Goal: Communication & Community: Answer question/provide support

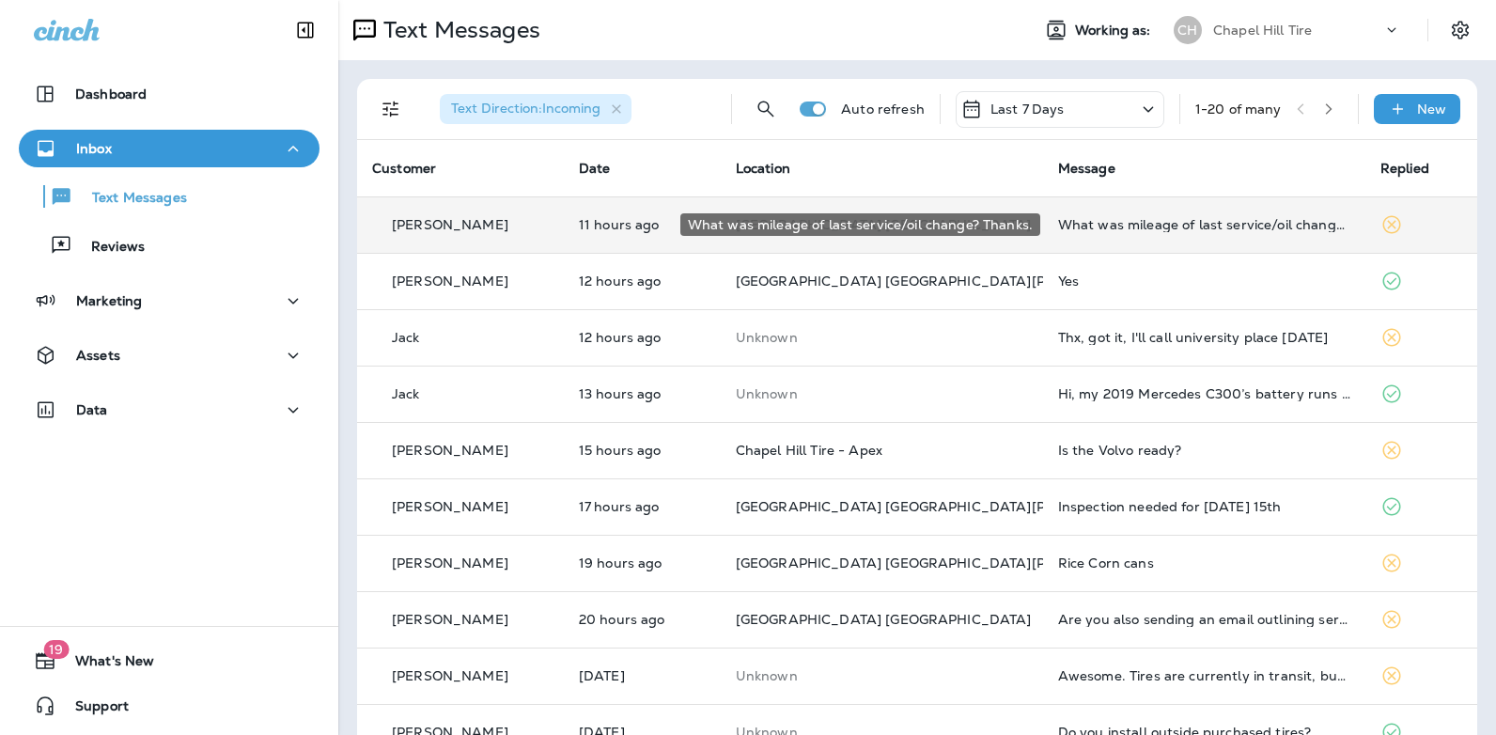
click at [1101, 228] on div "What was mileage of last service/oil change? Thanks." at bounding box center [1204, 224] width 292 height 15
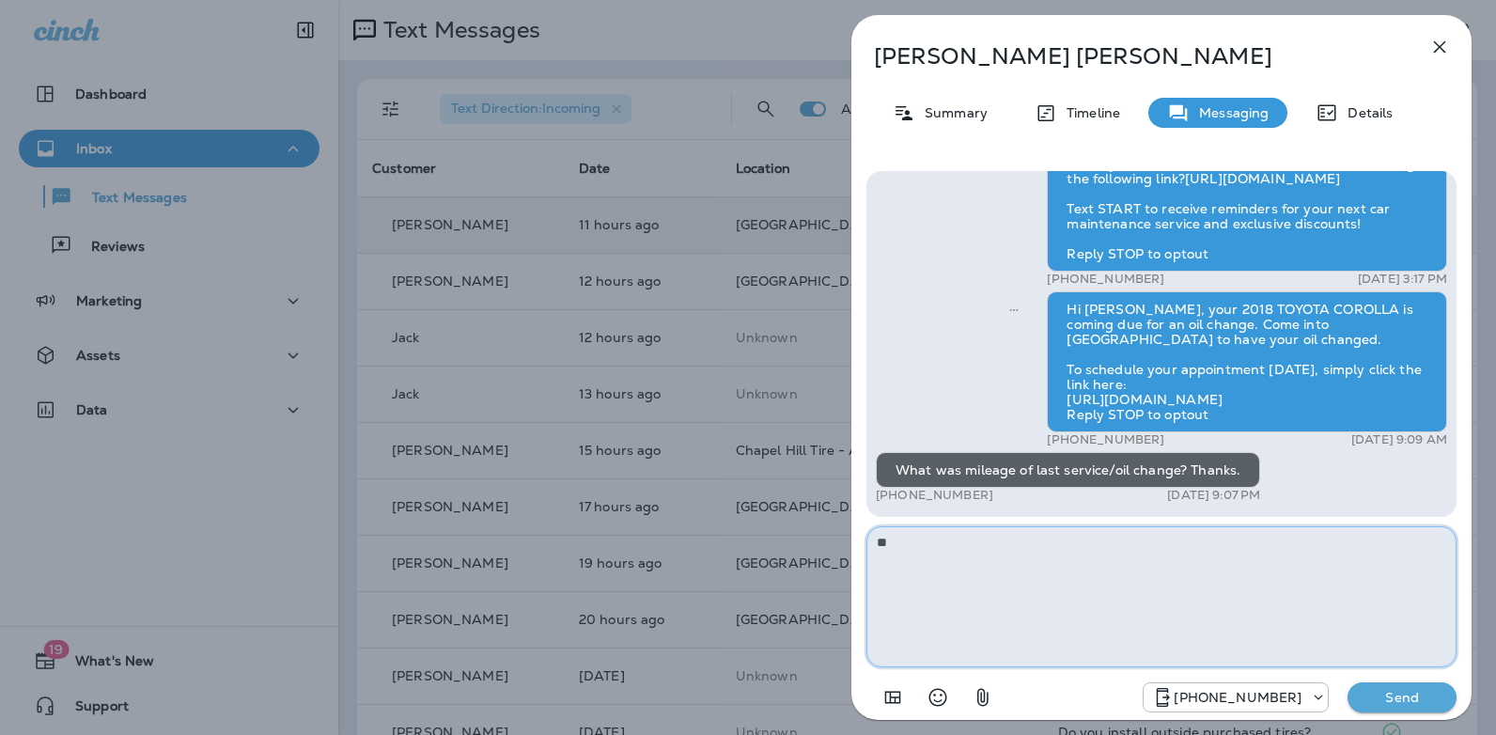
type textarea "*"
type textarea "**********"
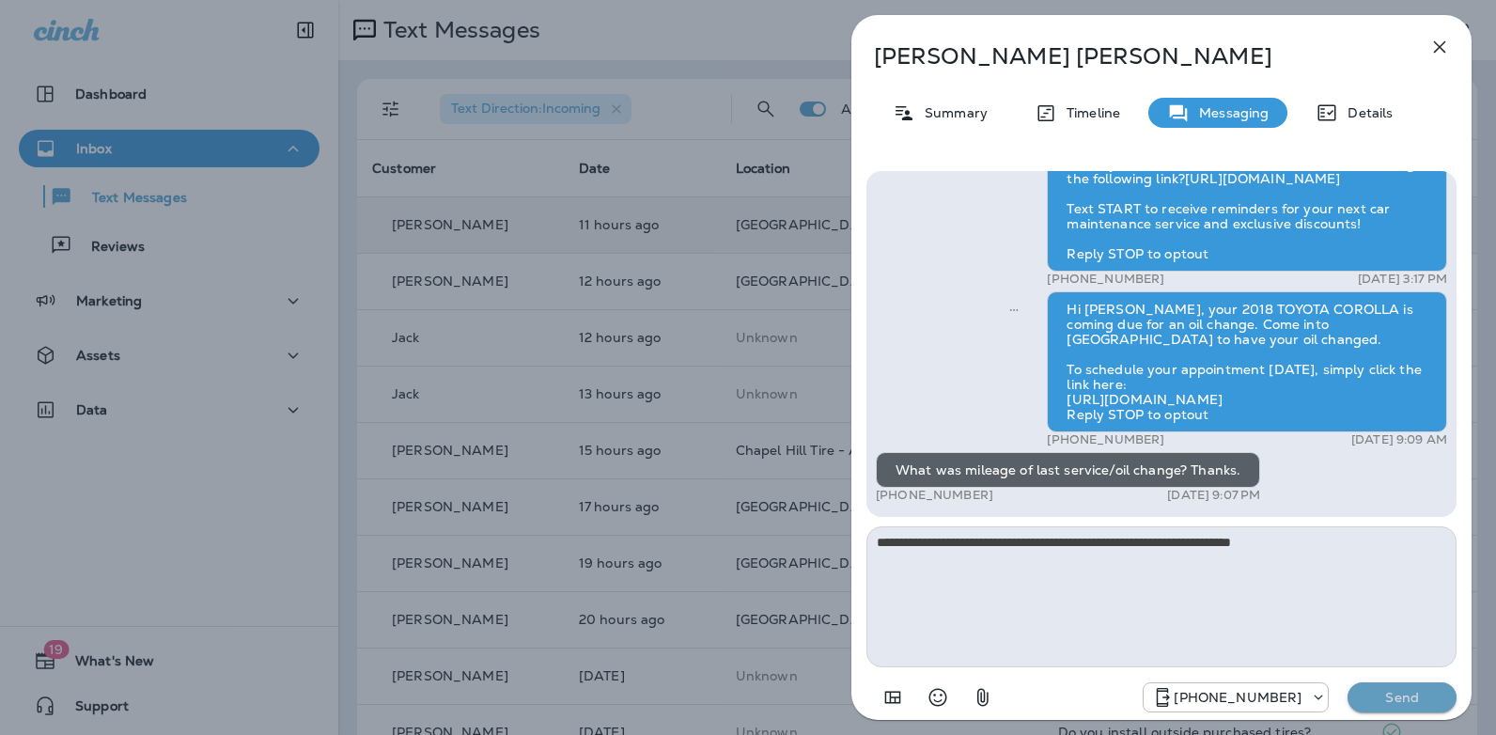
click at [1404, 698] on p "Send" at bounding box center [1401, 697] width 79 height 17
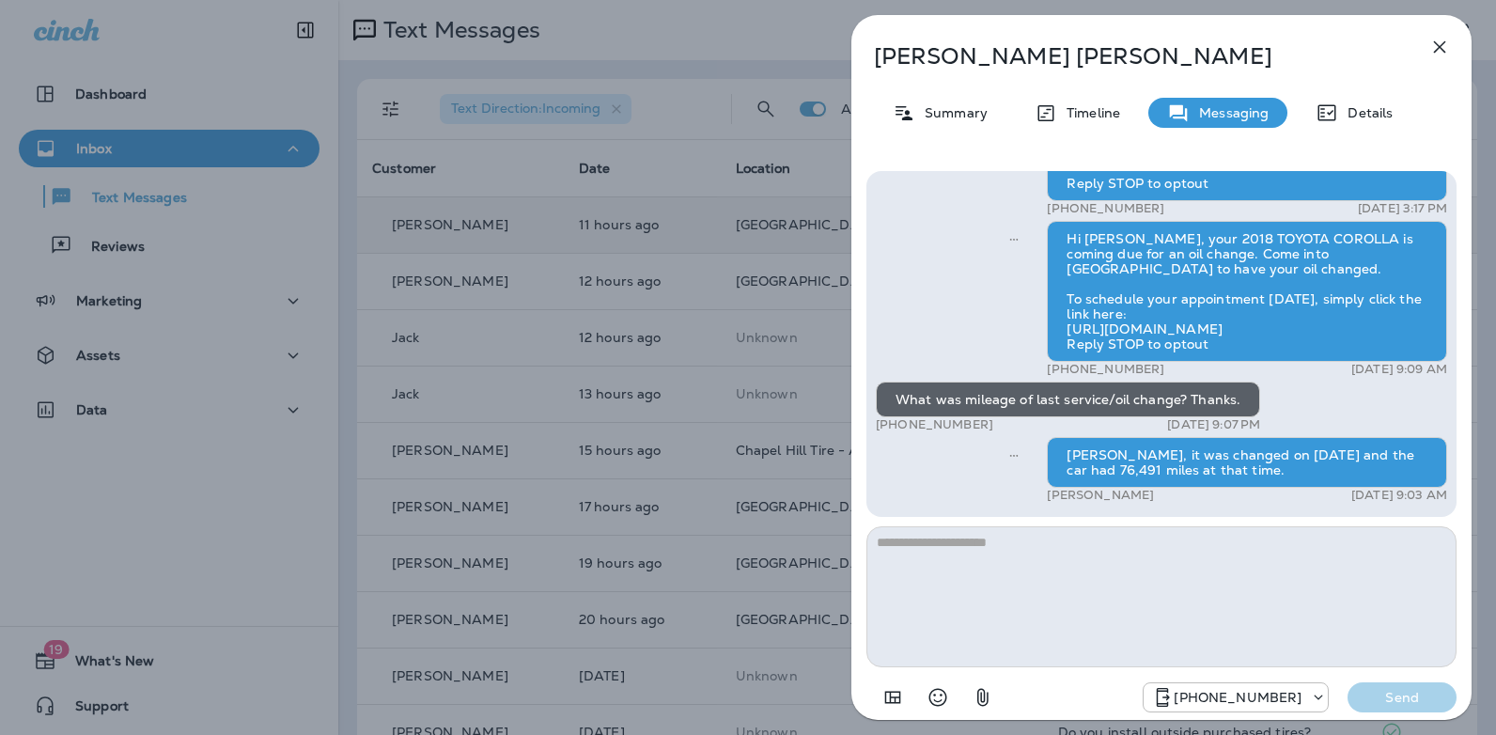
click at [1436, 54] on icon "button" at bounding box center [1439, 47] width 23 height 23
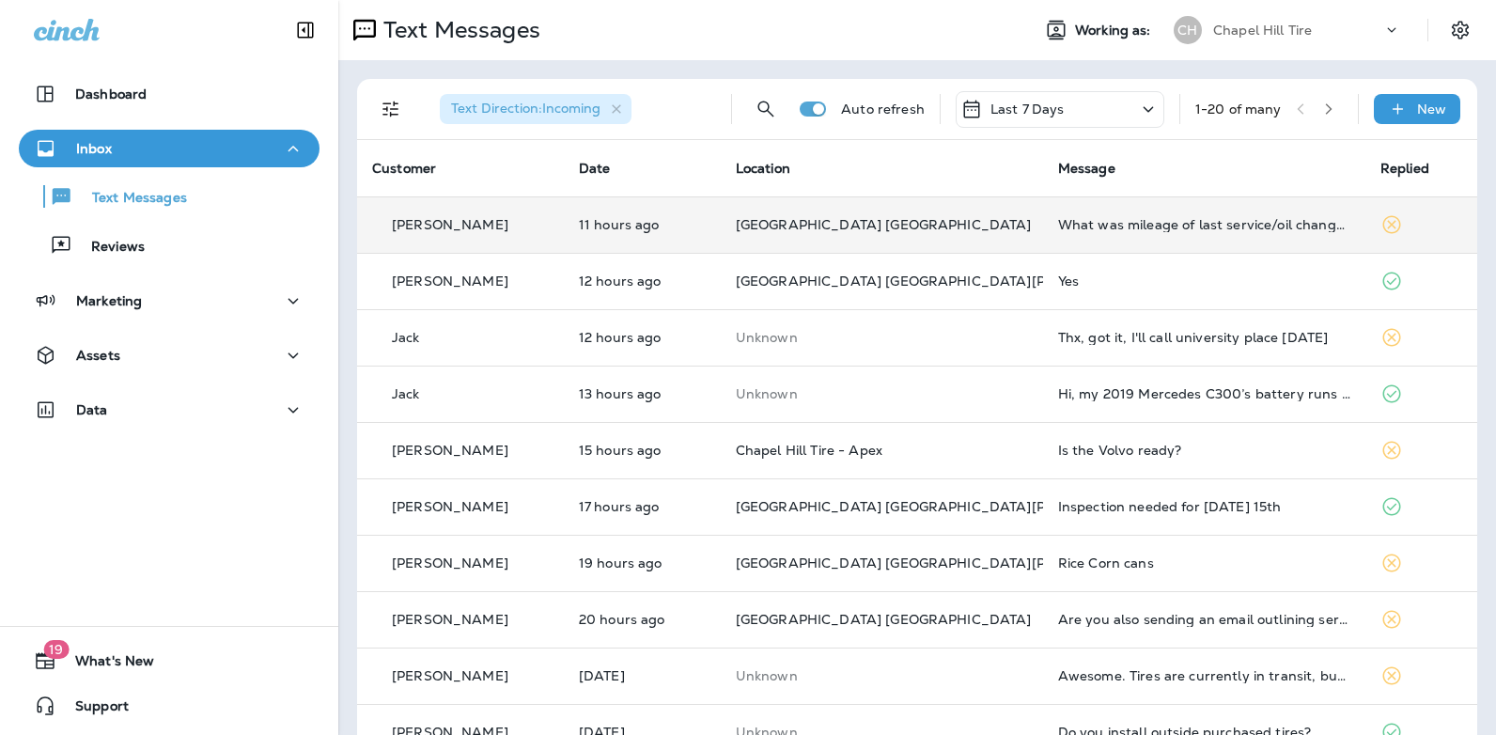
click at [1137, 104] on icon at bounding box center [1148, 109] width 23 height 23
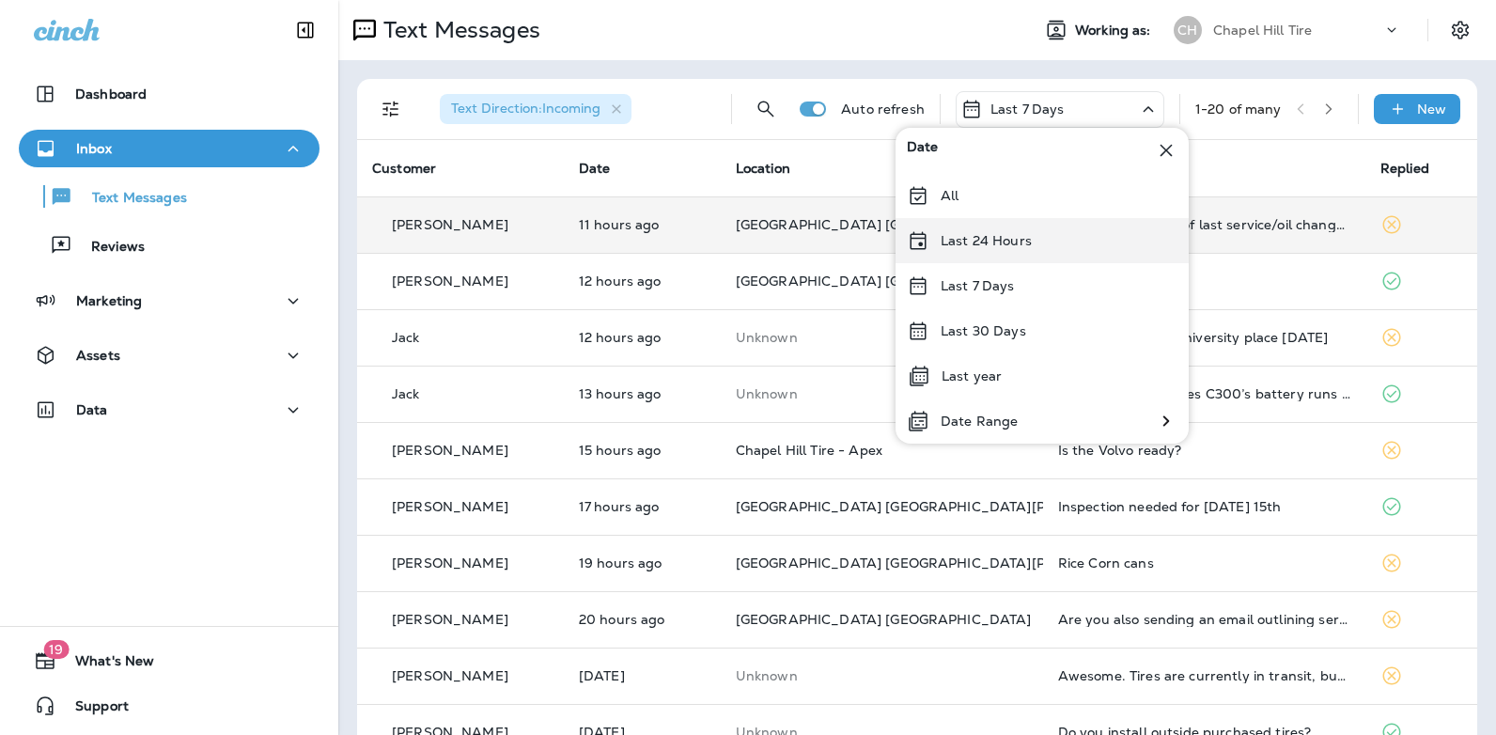
click at [1040, 236] on div "Last 24 Hours" at bounding box center [1041, 240] width 293 height 45
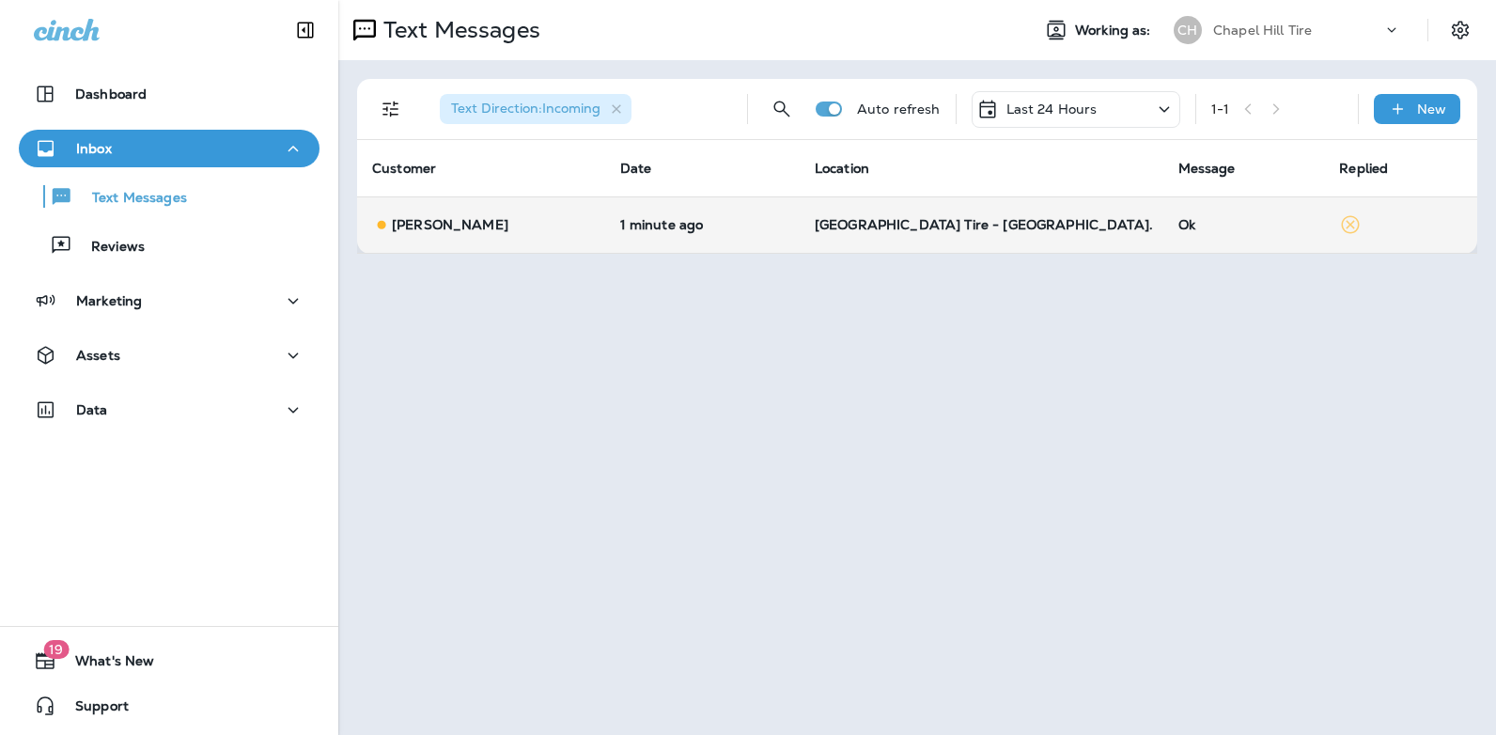
click at [1025, 225] on p "[GEOGRAPHIC_DATA] Tire - [GEOGRAPHIC_DATA]." at bounding box center [982, 224] width 334 height 15
click at [1025, 225] on div at bounding box center [1255, 139] width 620 height 249
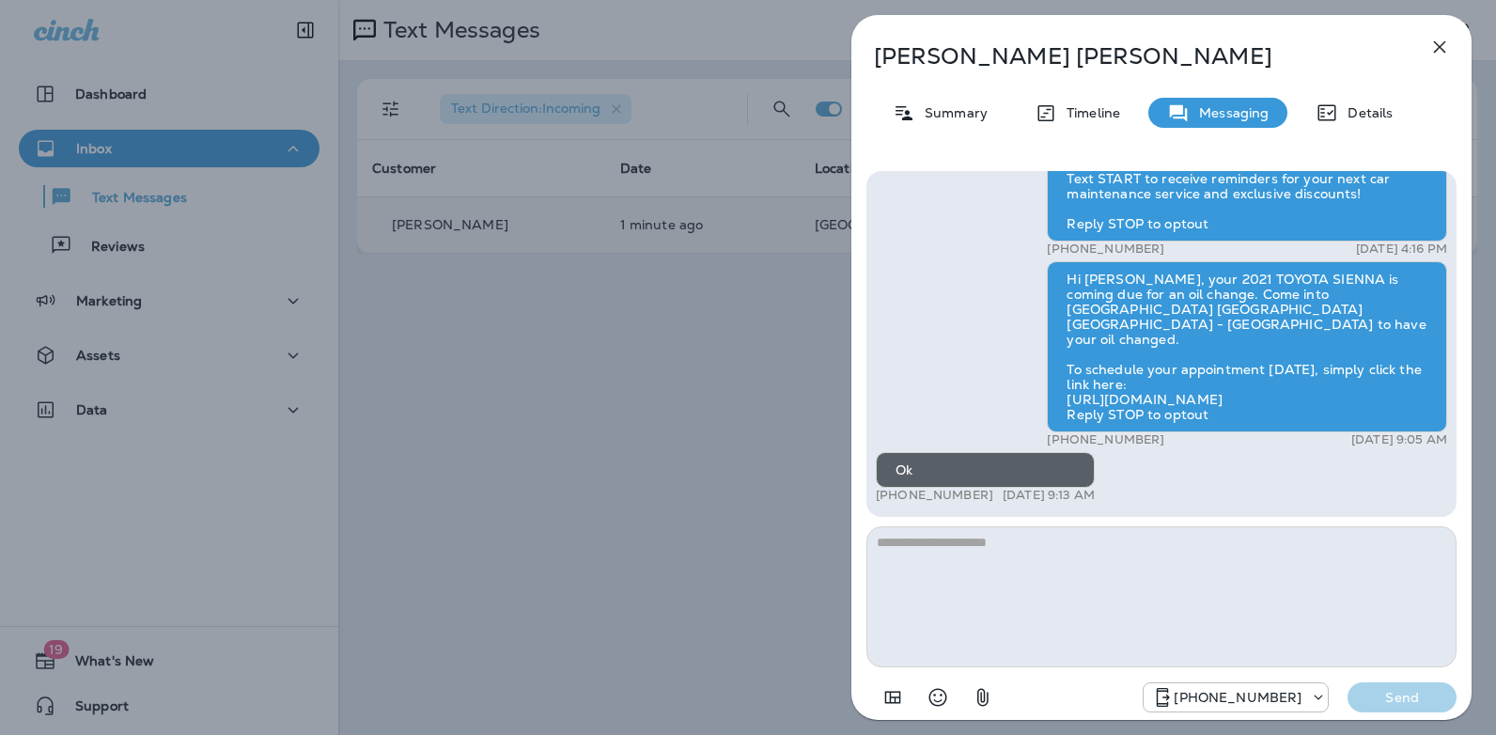
click at [1435, 48] on icon "button" at bounding box center [1439, 47] width 23 height 23
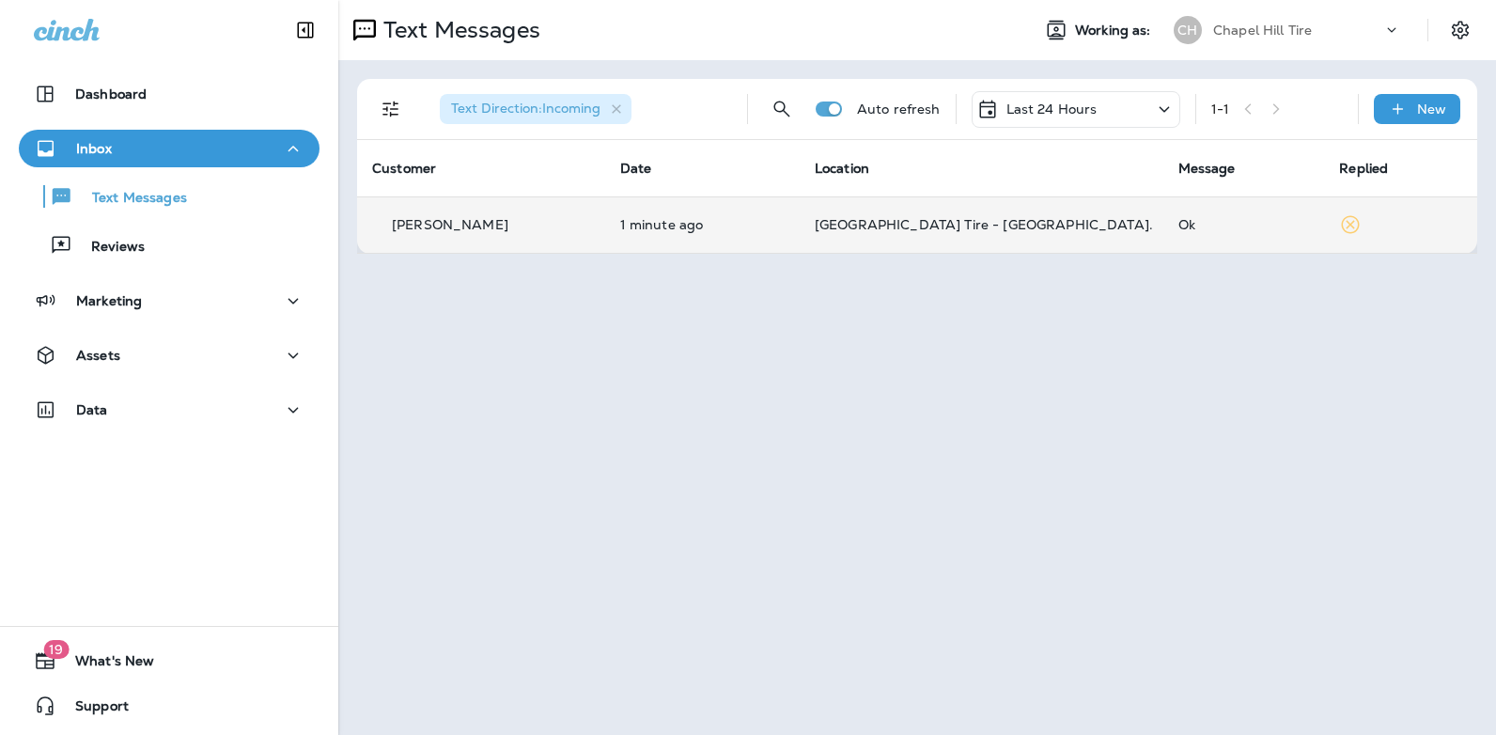
click at [1169, 112] on icon at bounding box center [1164, 109] width 23 height 23
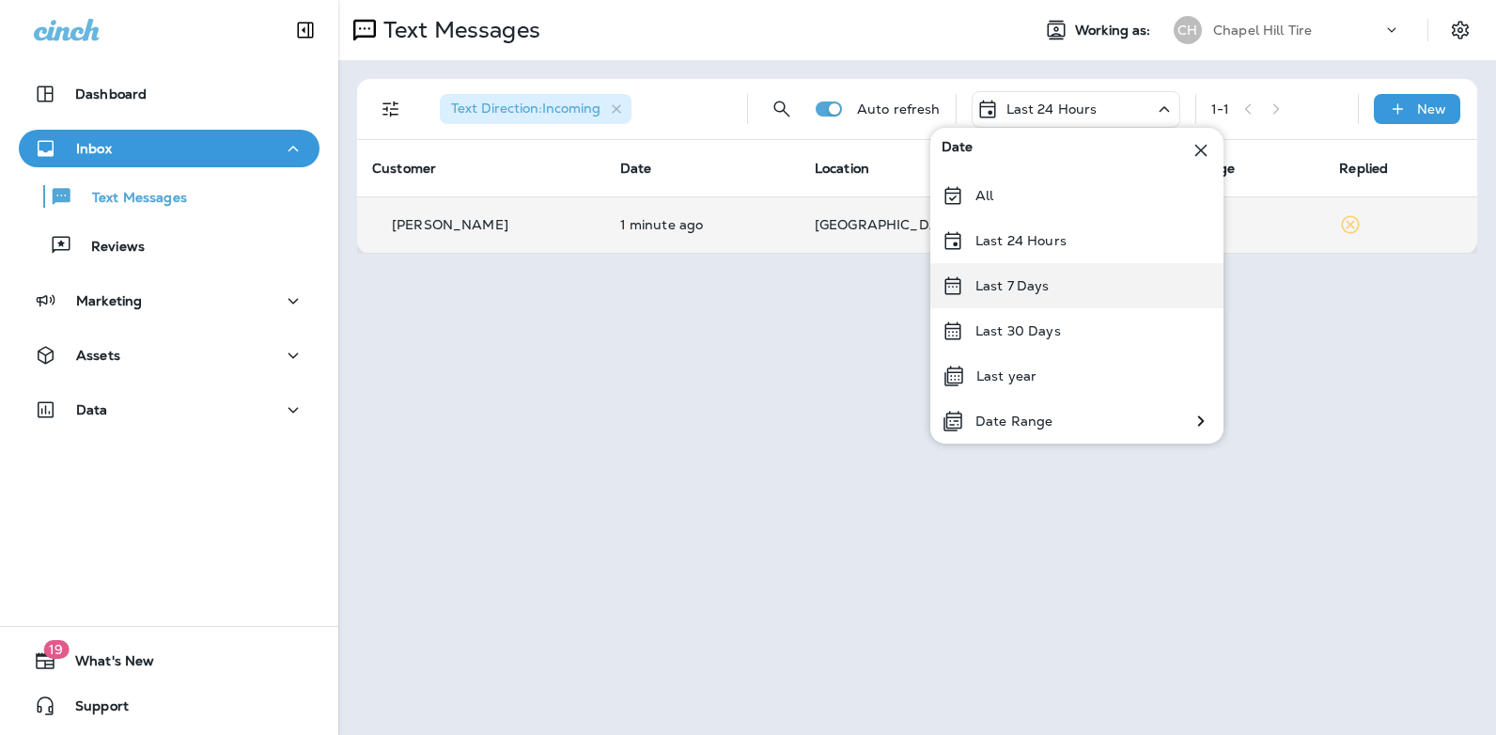
click at [1049, 289] on div "Last 7 Days" at bounding box center [1076, 285] width 293 height 45
